Goal: Task Accomplishment & Management: Use online tool/utility

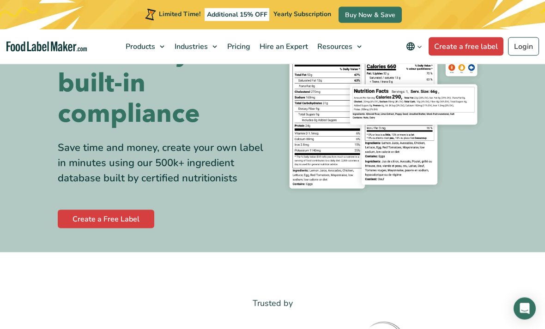
scroll to position [105, 0]
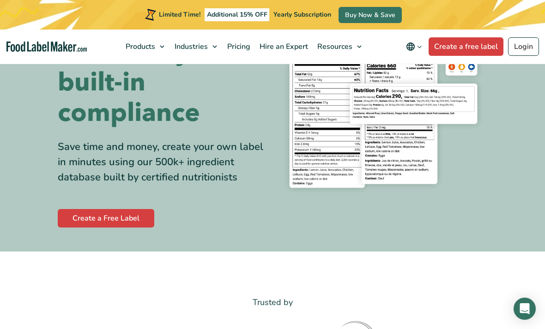
click at [81, 214] on link "Create a Free Label" at bounding box center [106, 218] width 96 height 18
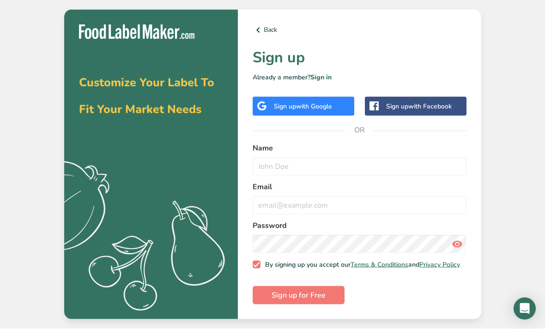
scroll to position [14, 0]
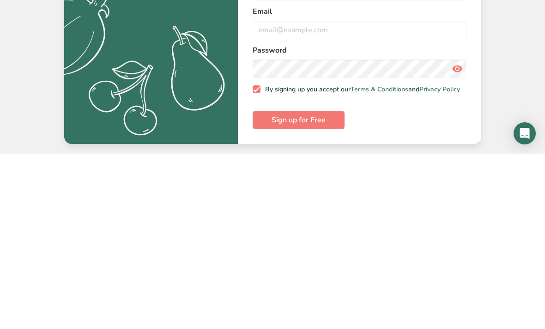
click at [509, 58] on div "Customize Your Label To Fit Your Market Needs .a{fill:#f5f3ed;} Back Sign up Al…" at bounding box center [272, 164] width 545 height 329
